Goal: Task Accomplishment & Management: Manage account settings

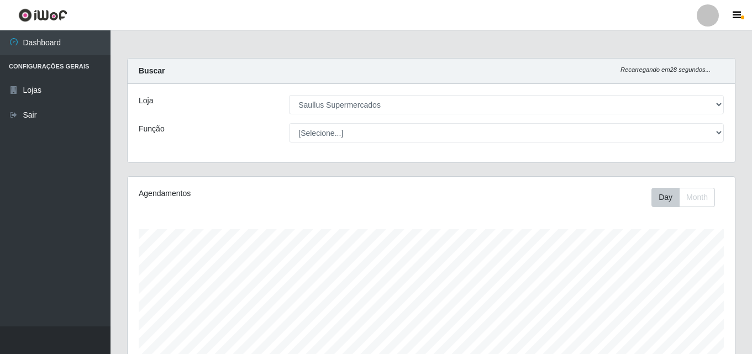
select select "423"
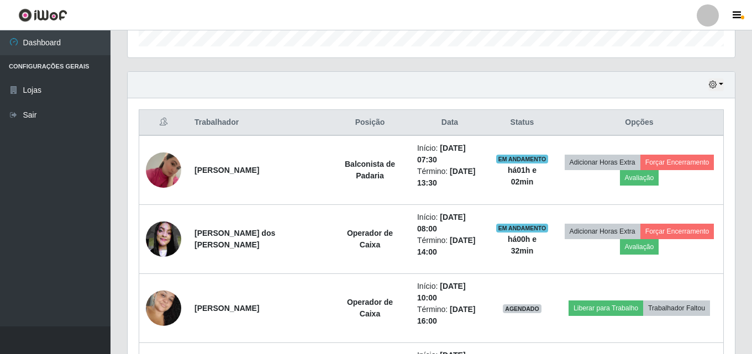
scroll to position [229, 607]
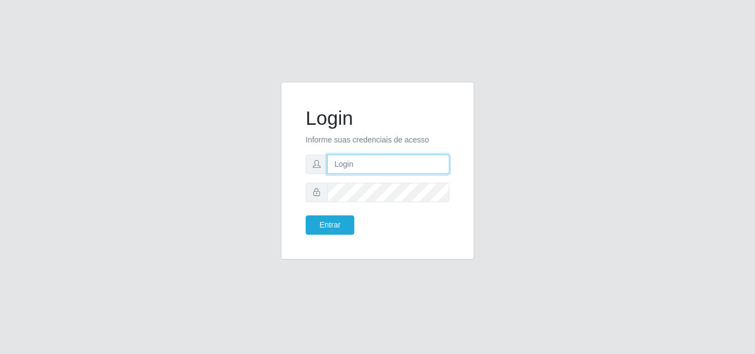
click at [362, 161] on input "text" at bounding box center [388, 164] width 122 height 19
type input "ana@saullus"
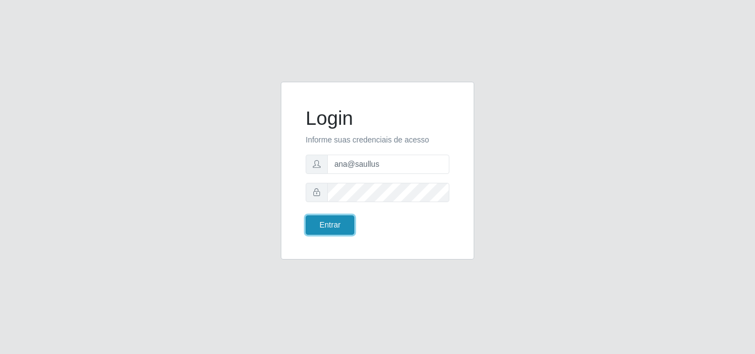
click at [315, 230] on button "Entrar" at bounding box center [330, 225] width 49 height 19
